Goal: Information Seeking & Learning: Learn about a topic

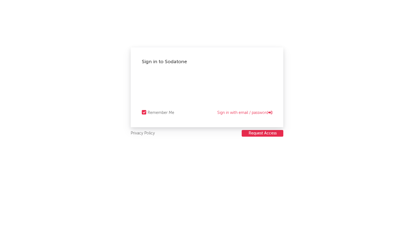
select select "warner_chappell"
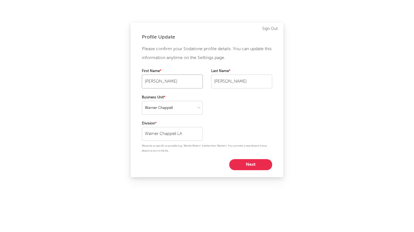
click at [200, 85] on input "[PERSON_NAME]" at bounding box center [172, 82] width 61 height 14
click at [243, 163] on button "Next" at bounding box center [250, 164] width 43 height 11
select select "director_vp"
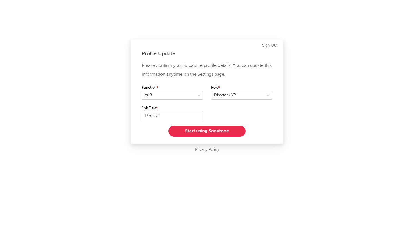
click at [211, 131] on button "Start using Sodatone" at bounding box center [206, 131] width 77 height 11
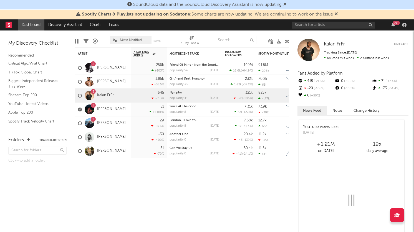
click at [132, 40] on span "Most Notified" at bounding box center [131, 41] width 22 height 4
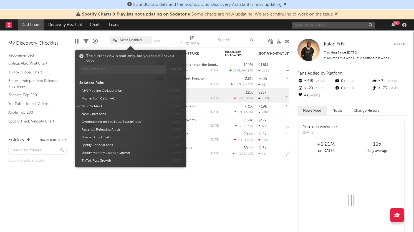
click at [309, 26] on input "text" at bounding box center [333, 25] width 83 height 7
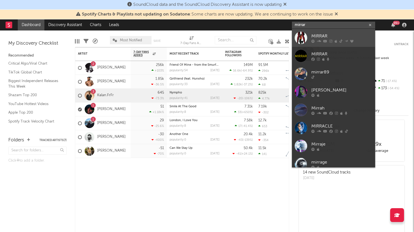
type input "mirrar"
click at [321, 32] on link "MIRRAR" at bounding box center [333, 38] width 83 height 18
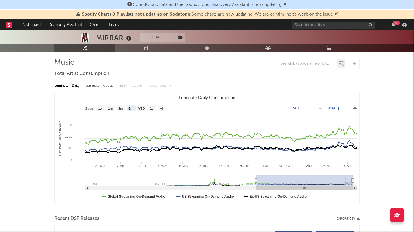
scroll to position [39, 0]
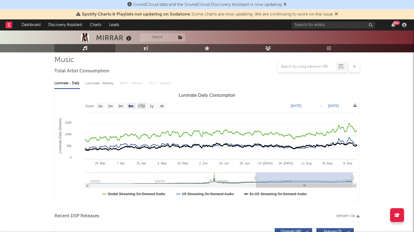
click at [139, 106] on text "YTD" at bounding box center [141, 106] width 7 height 4
select select "YTD"
type input "[DATE]"
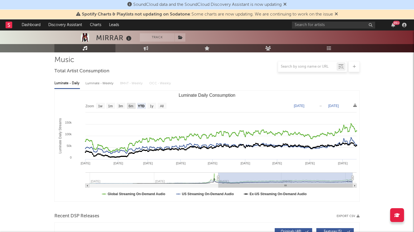
click at [130, 106] on text "6m" at bounding box center [131, 106] width 5 height 4
select select "6m"
type input "[DATE]"
